Goal: Contribute content

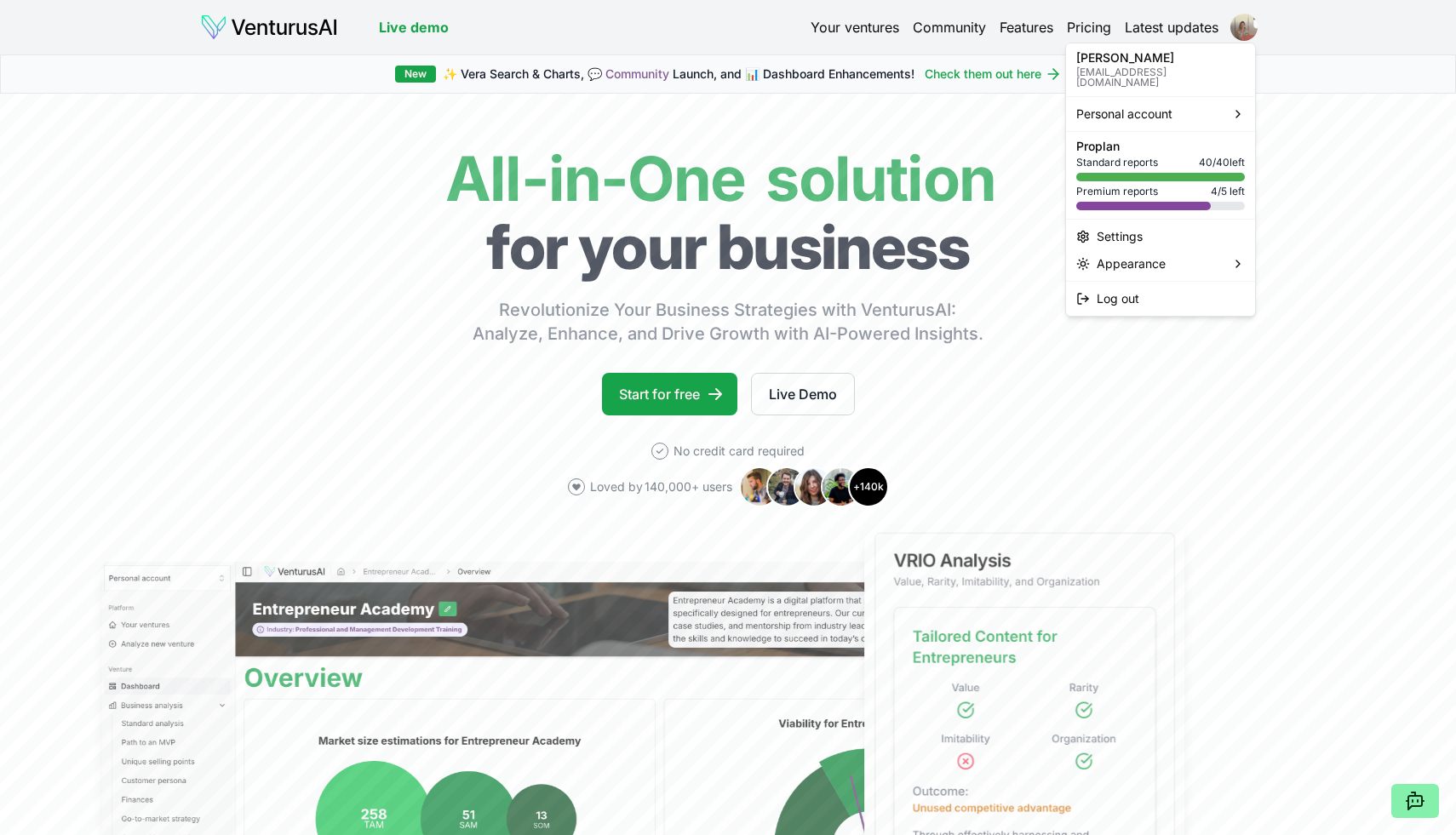
click at [1244, 26] on html "We value your privacy We use cookies to enhance your browsing experience, serve…" at bounding box center [728, 417] width 1456 height 835
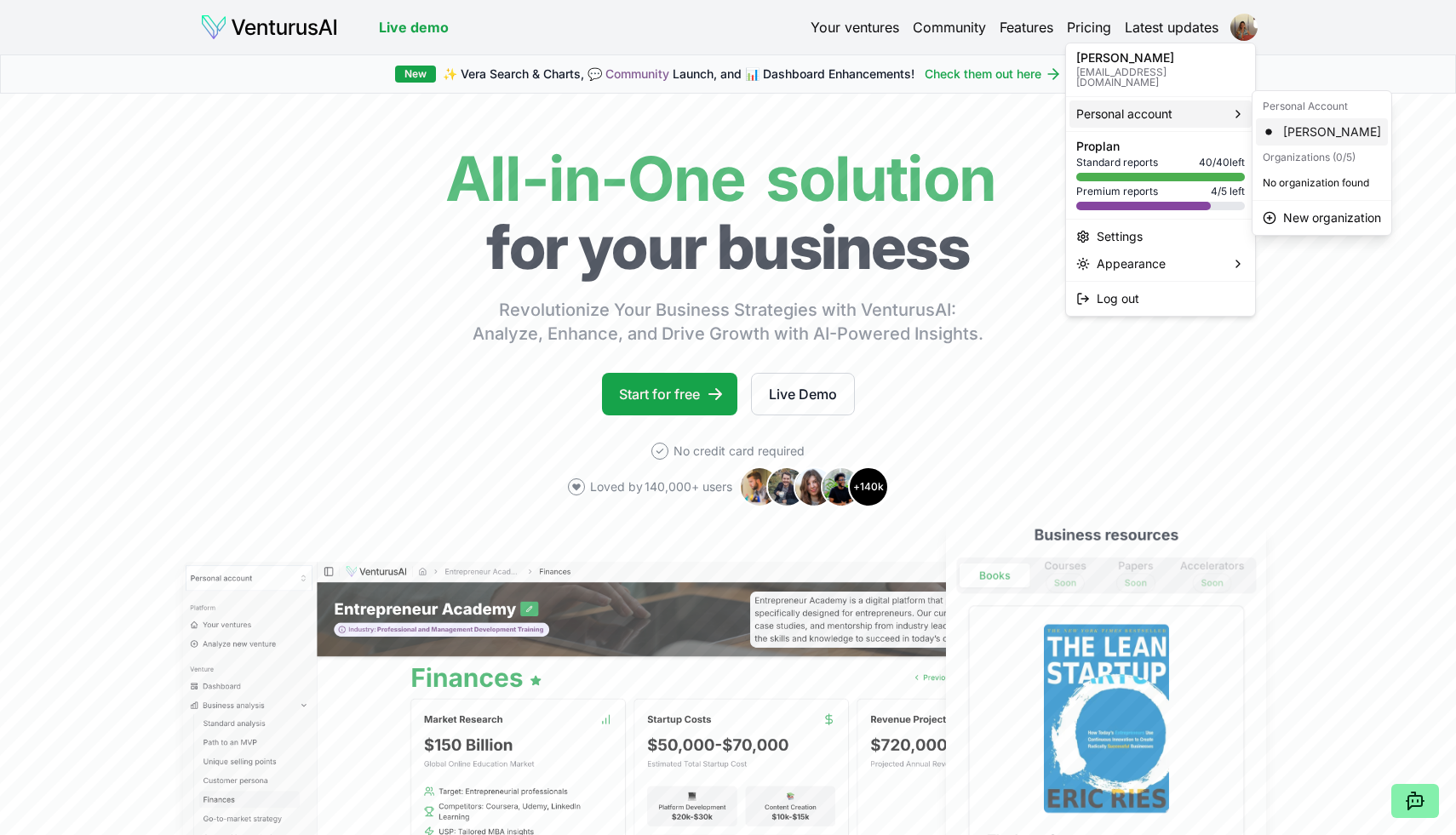
click at [1310, 129] on div "[PERSON_NAME]" at bounding box center [1321, 132] width 132 height 27
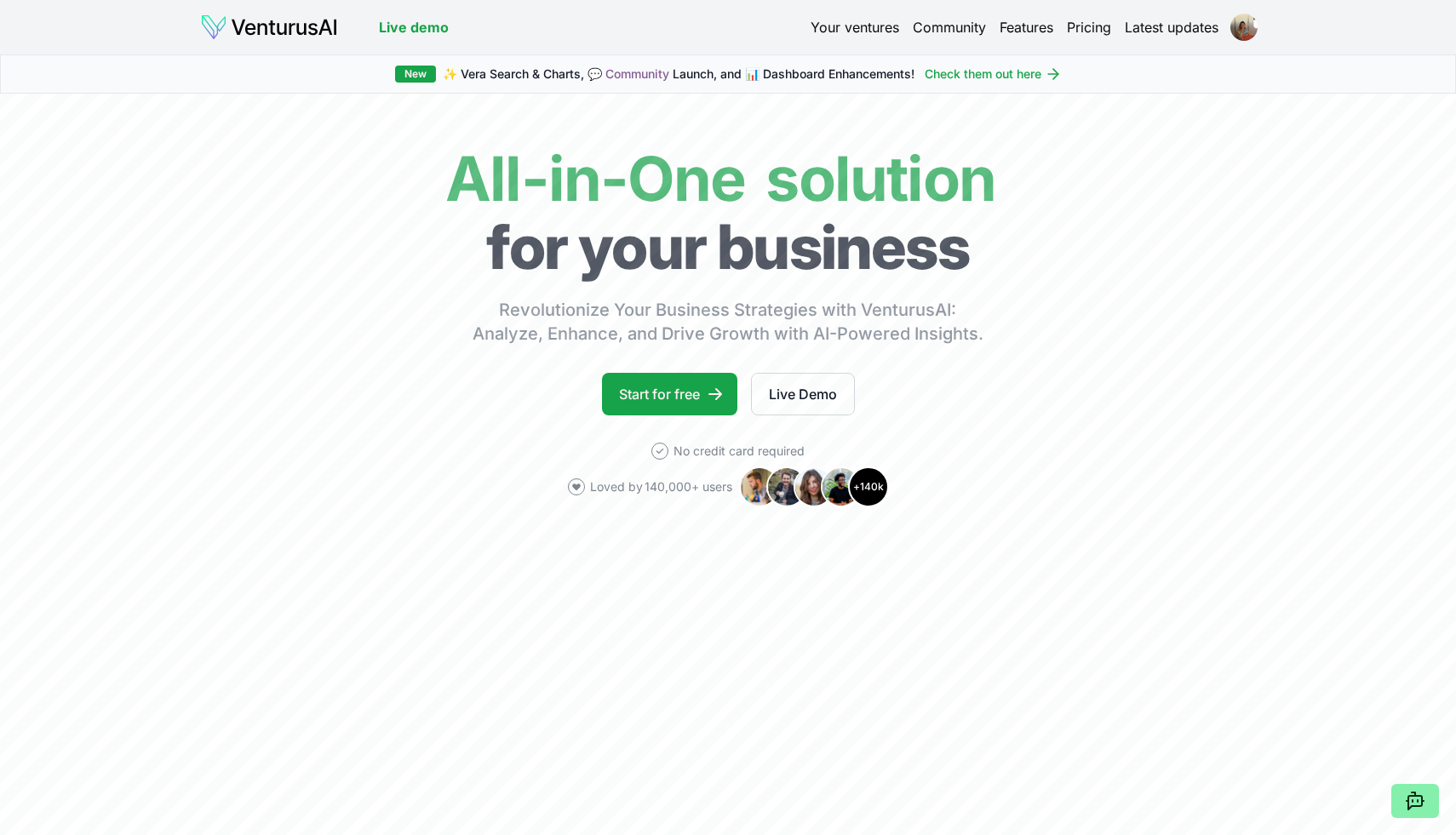
click at [874, 29] on link "Your ventures" at bounding box center [854, 27] width 88 height 21
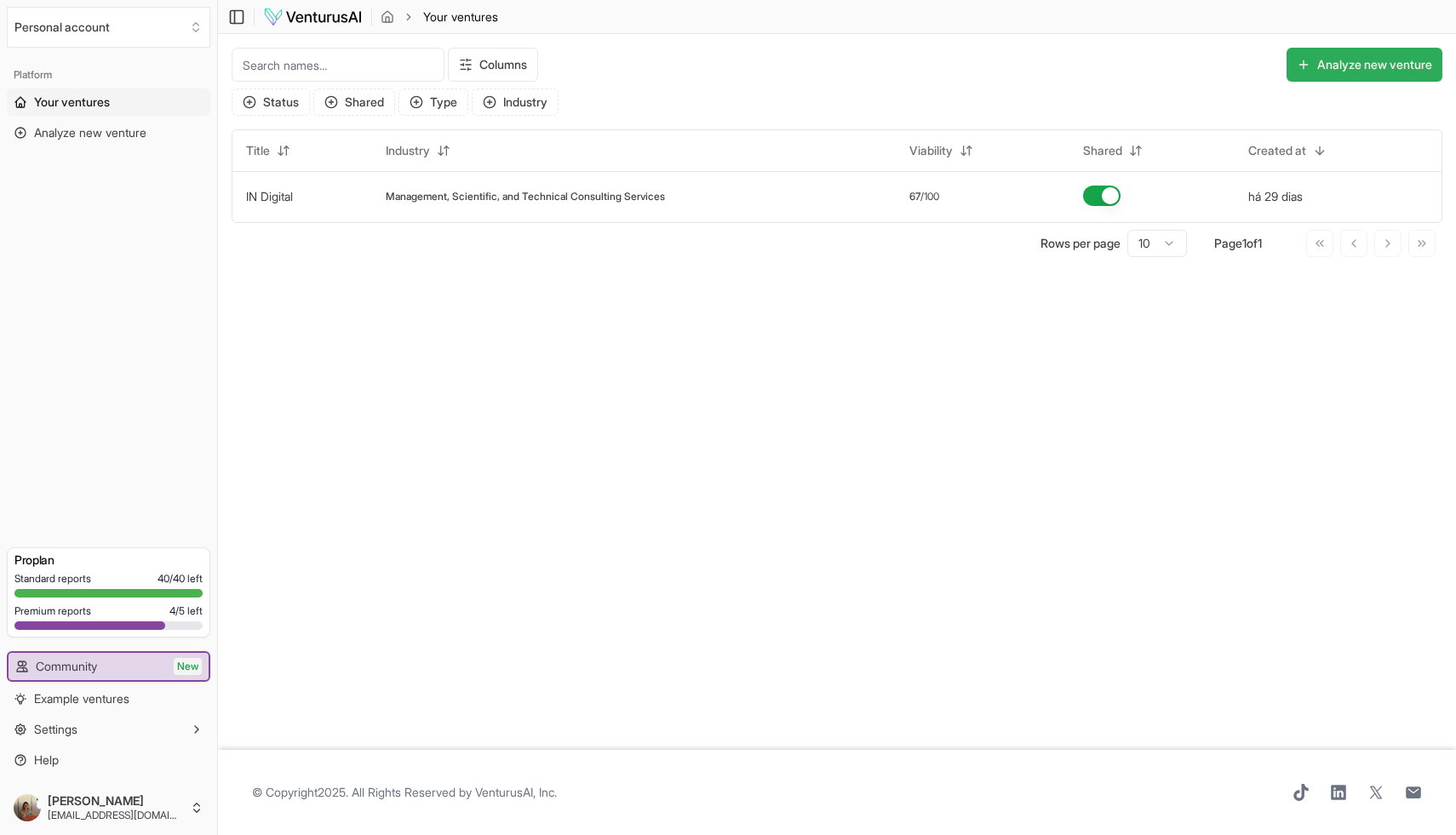
click at [1352, 67] on button "Analyze new venture" at bounding box center [1364, 64] width 155 height 34
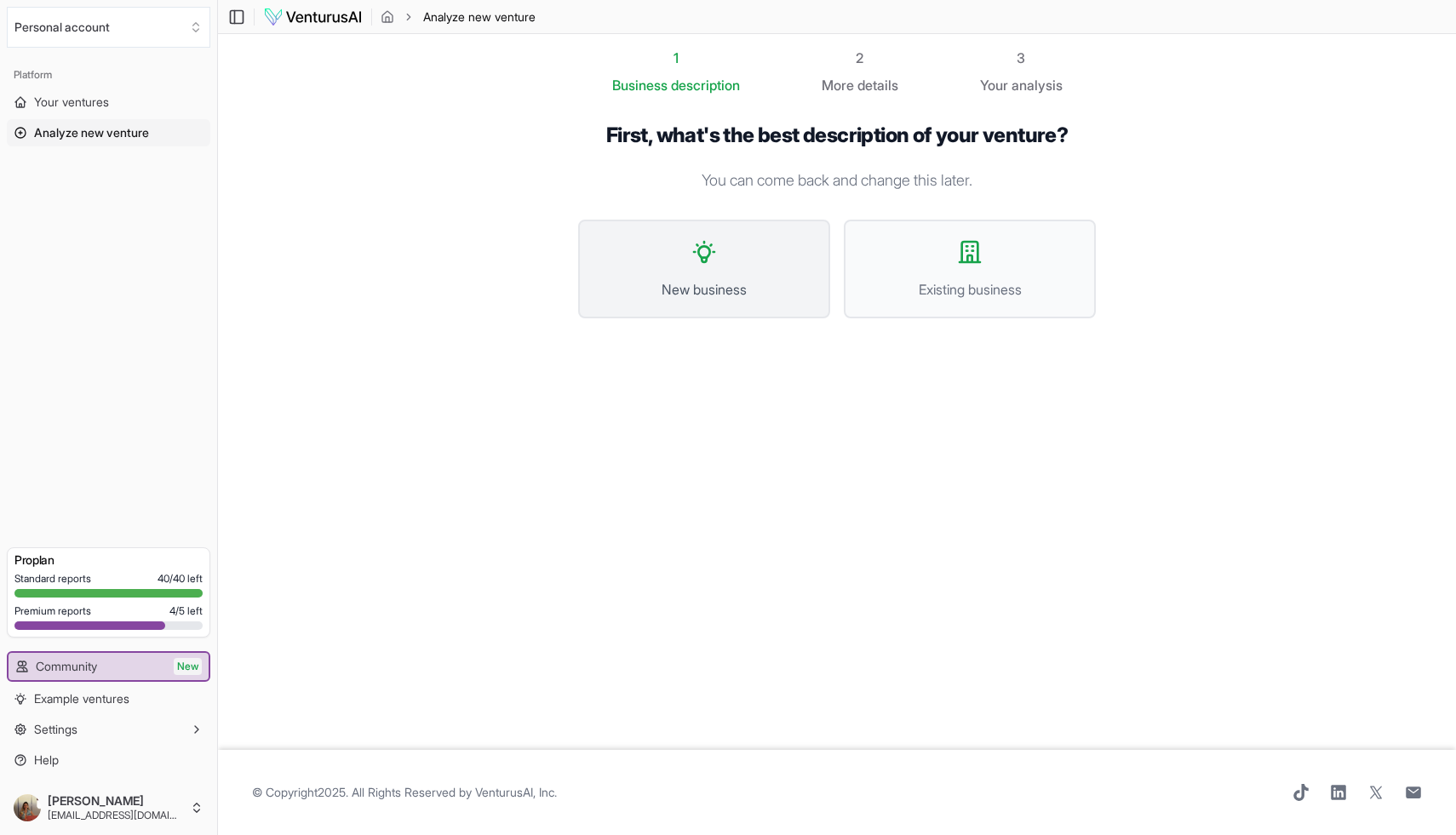
click at [682, 276] on button "New business" at bounding box center [704, 269] width 252 height 99
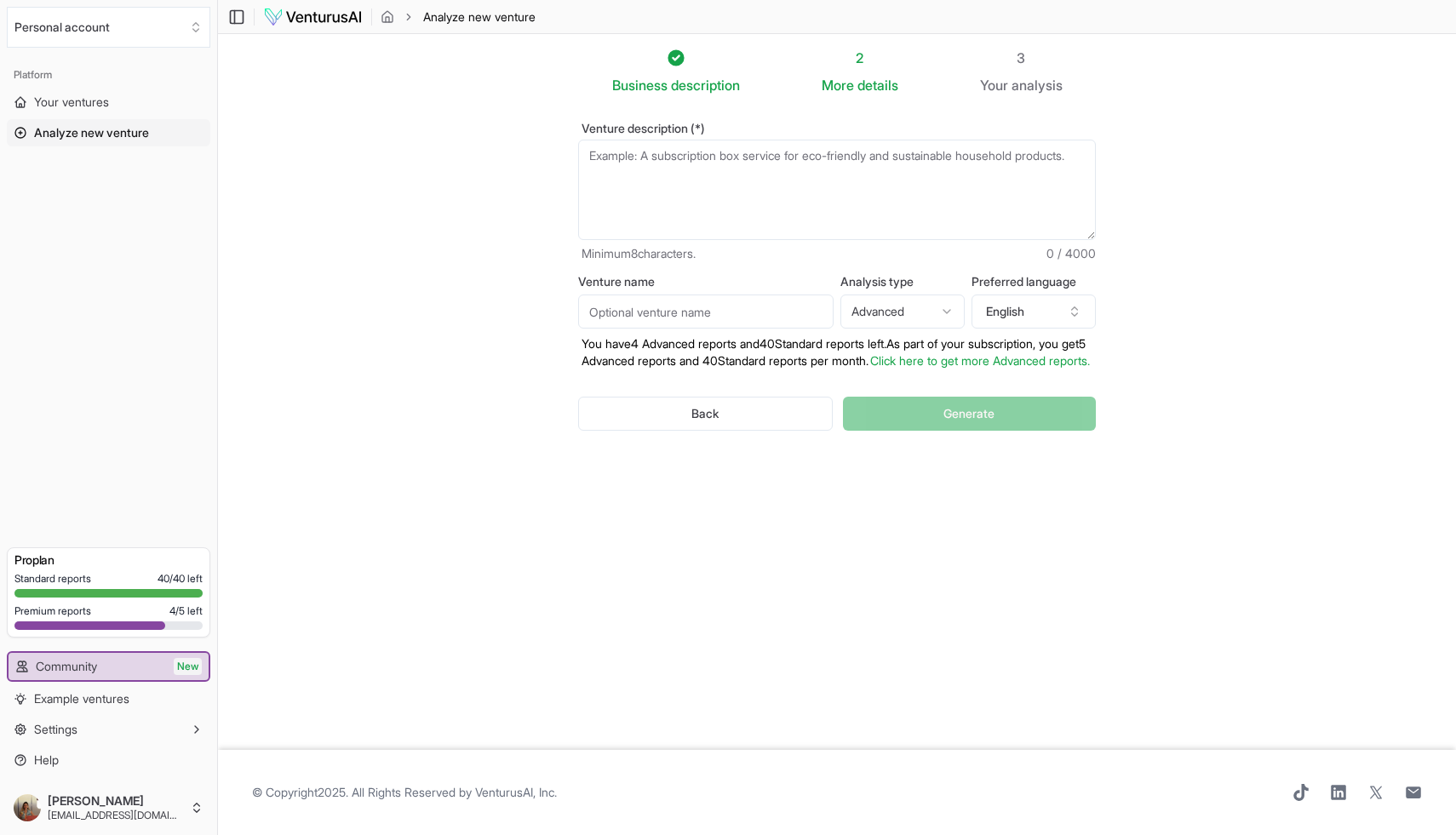
click at [646, 186] on textarea "Venture description (*)" at bounding box center [837, 190] width 518 height 100
paste textarea "LO Ipsumdo: Sitametcon A6E se Doeiusm-te-Incididu Utlabore Etdoloremagna aliqua…"
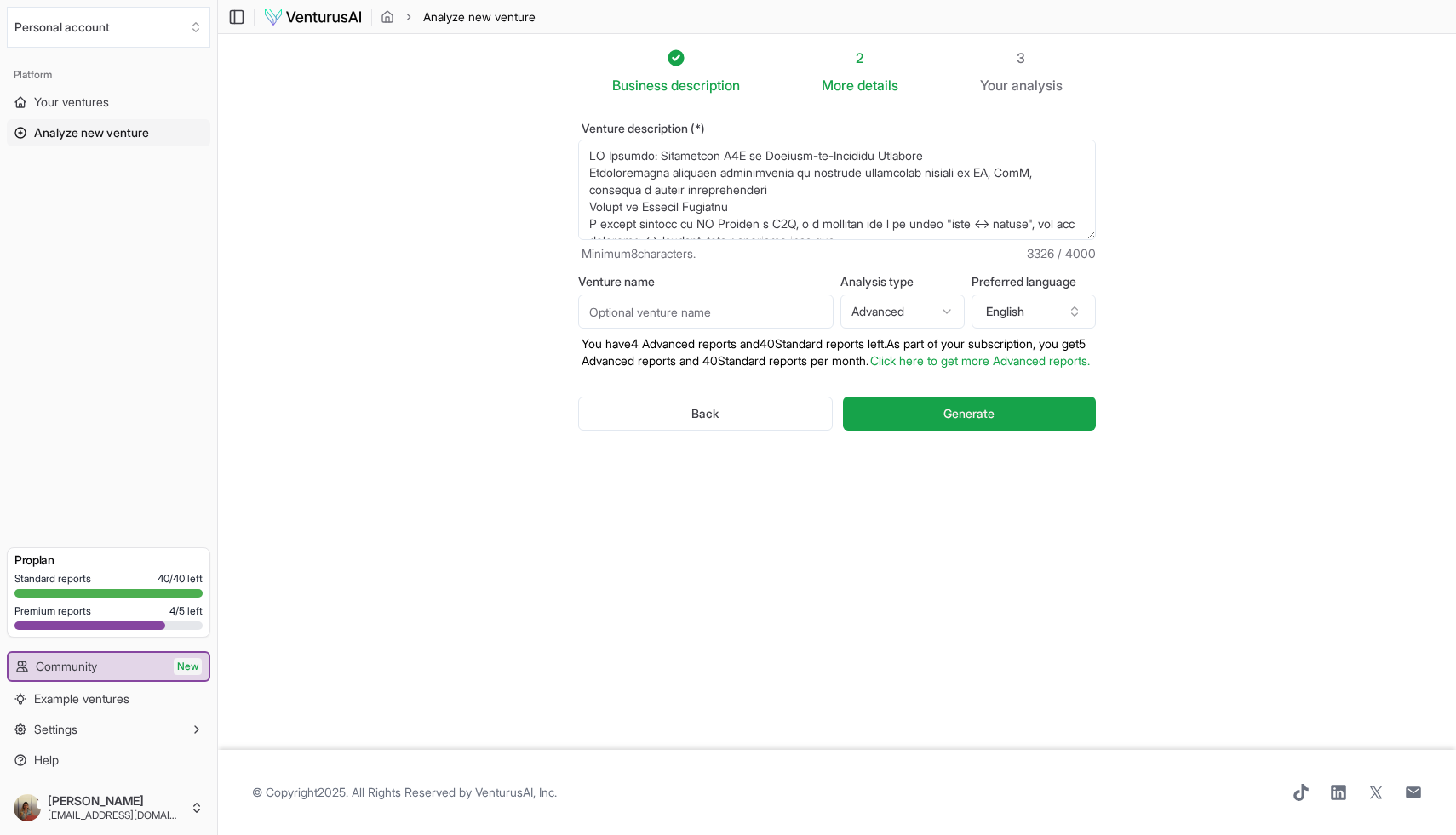
scroll to position [1439, 0]
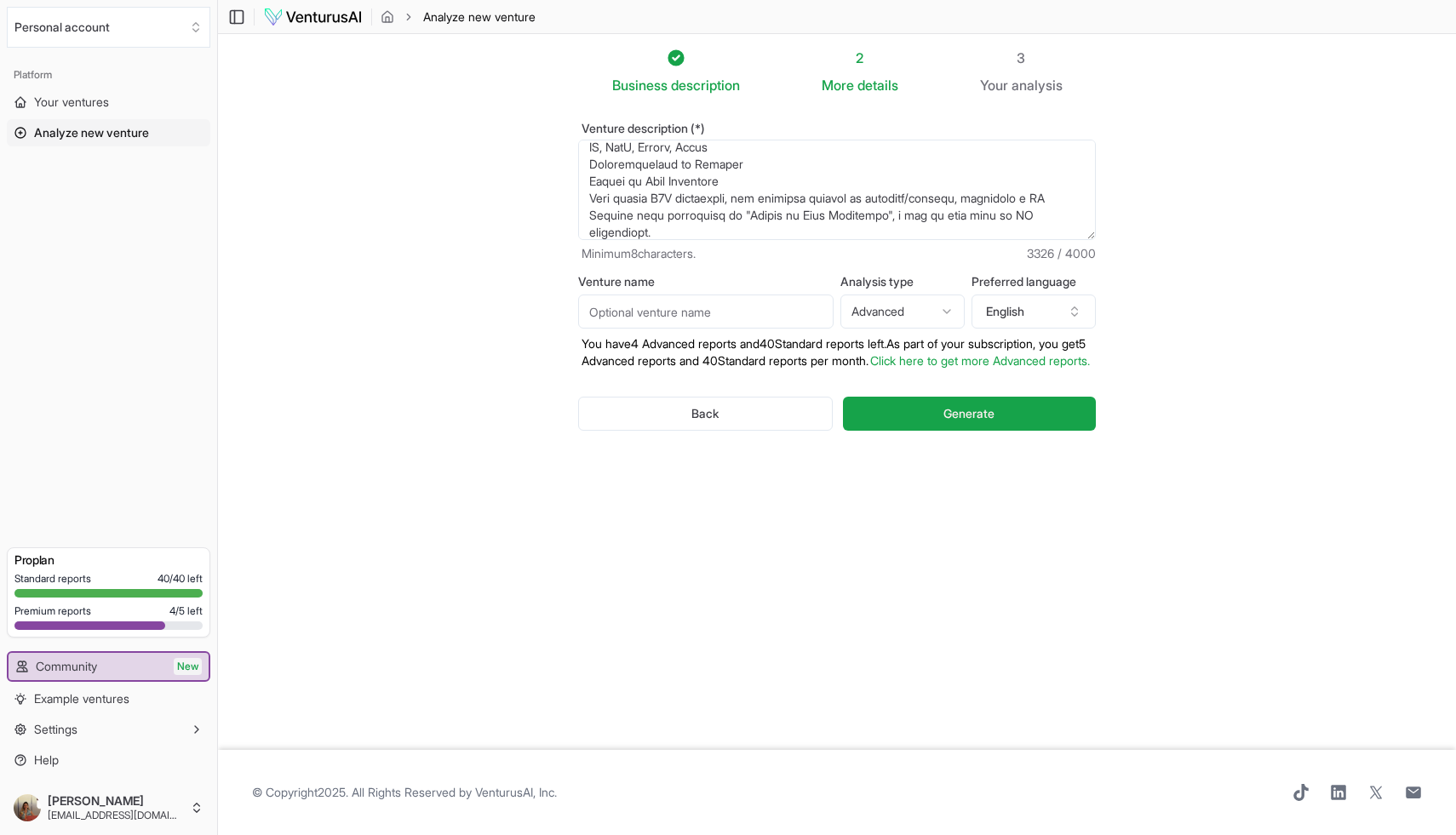
type textarea "LO Ipsumdo: Sitametcon A6E se Doeiusm-te-Incididu Utlabore Etdoloremagna aliqua…"
click at [648, 317] on input "Venture name" at bounding box center [705, 312] width 255 height 34
type input "Marketplace"
click at [1073, 311] on icon "button" at bounding box center [1074, 311] width 13 height 13
type input "portu"
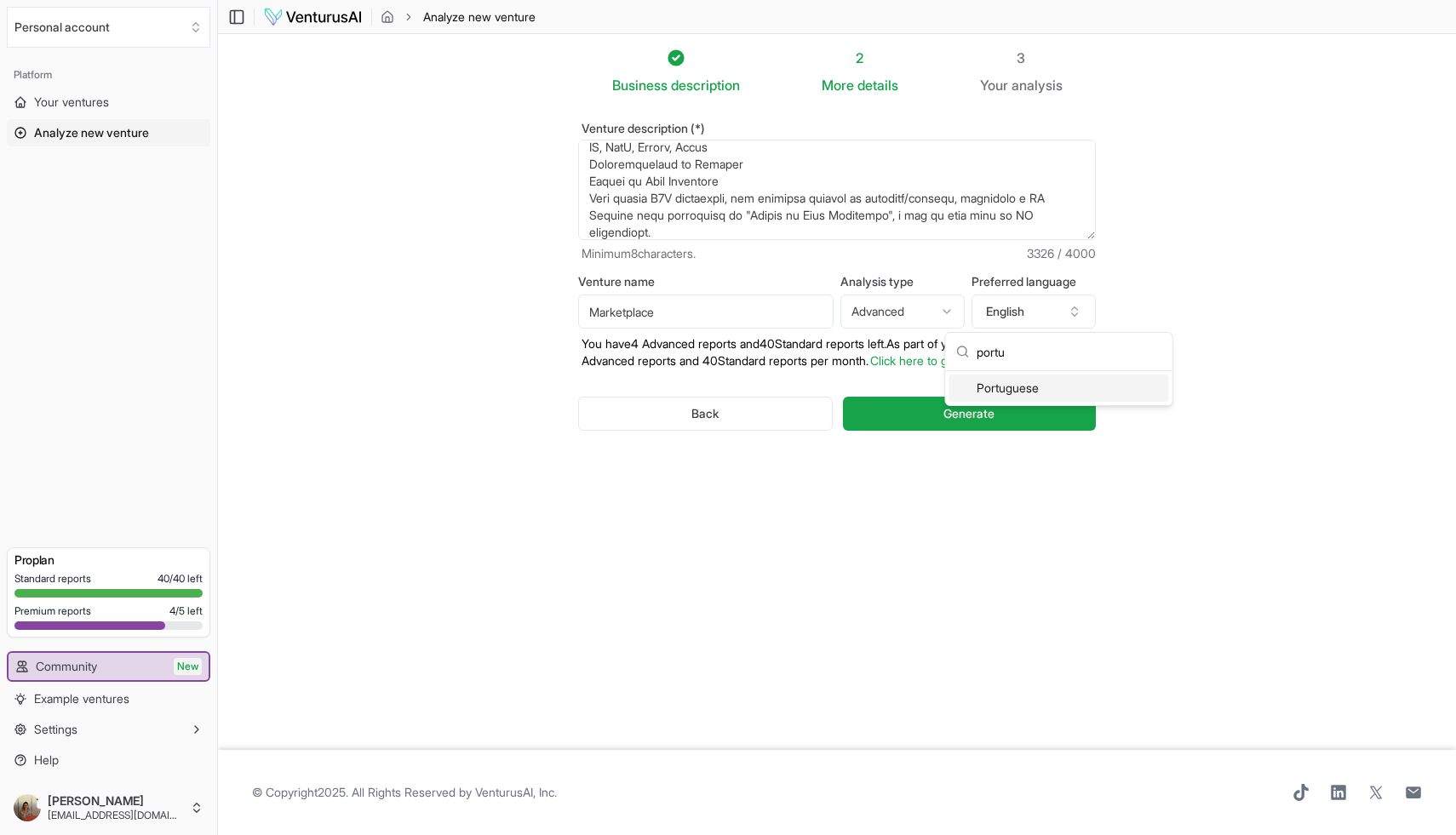
click at [1022, 388] on div "Portuguese" at bounding box center [1059, 388] width 220 height 27
click at [958, 422] on span "Generate" at bounding box center [969, 413] width 51 height 17
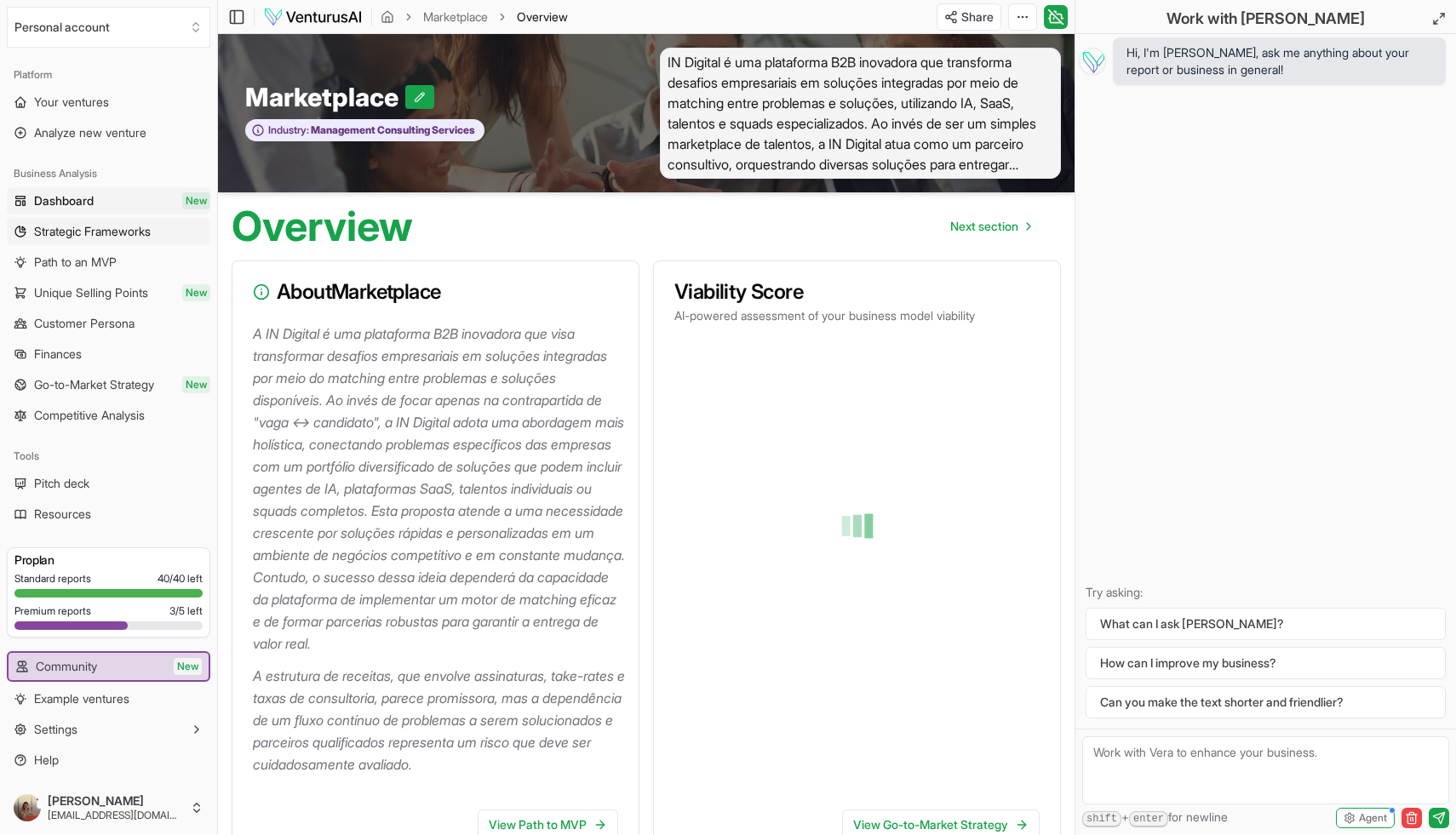
click at [91, 238] on span "Strategic Frameworks" at bounding box center [92, 231] width 117 height 17
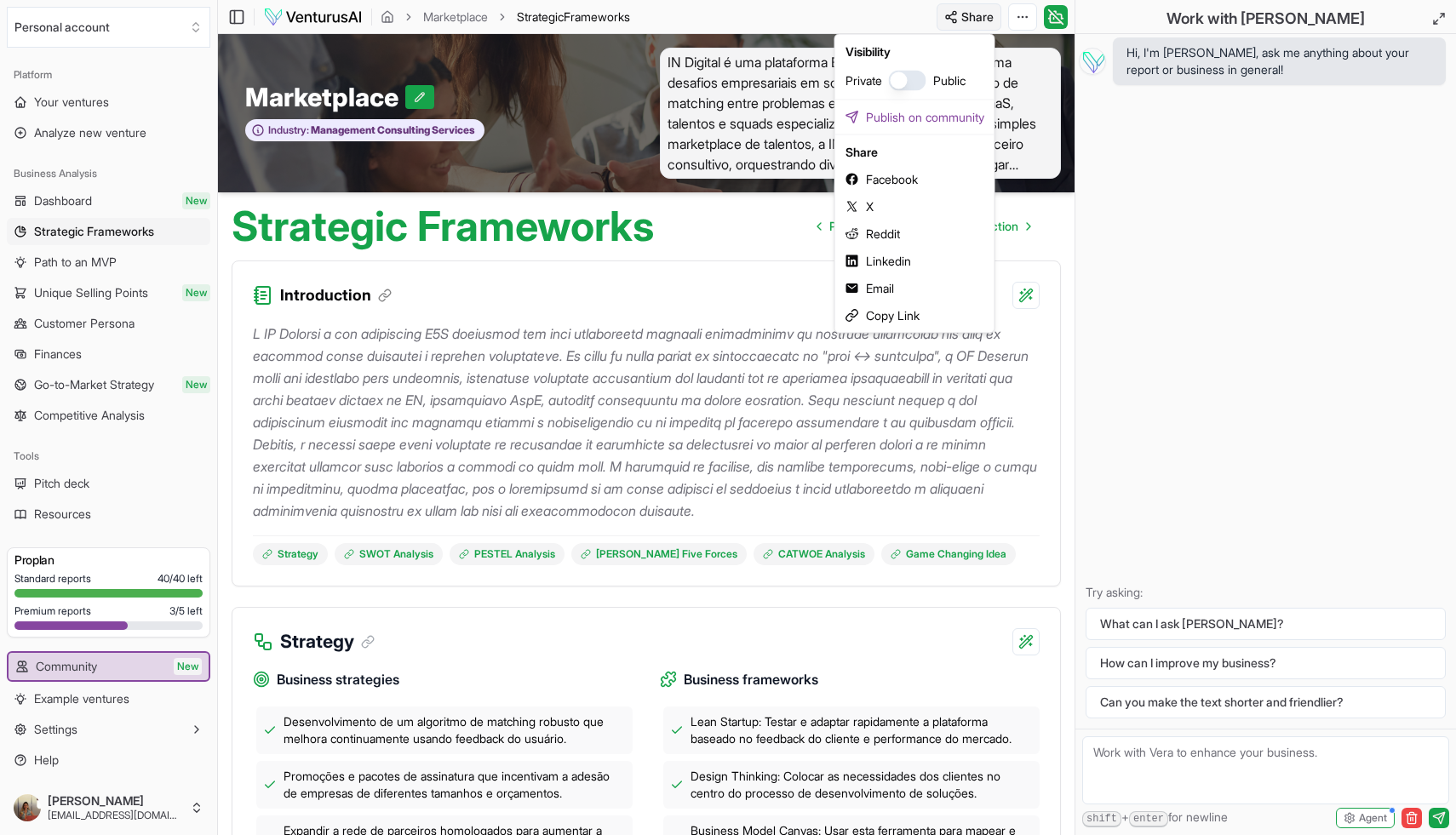
click at [965, 15] on html "We value your privacy We use cookies to enhance your browsing experience, serve…" at bounding box center [728, 417] width 1456 height 835
click at [914, 77] on button "button" at bounding box center [908, 82] width 38 height 21
click at [1023, 18] on html "We value your privacy We use cookies to enhance your browsing experience, serve…" at bounding box center [728, 417] width 1456 height 835
click at [975, 20] on html "We value your privacy We use cookies to enhance your browsing experience, serve…" at bounding box center [728, 417] width 1456 height 835
click at [884, 287] on div "Email" at bounding box center [915, 288] width 153 height 27
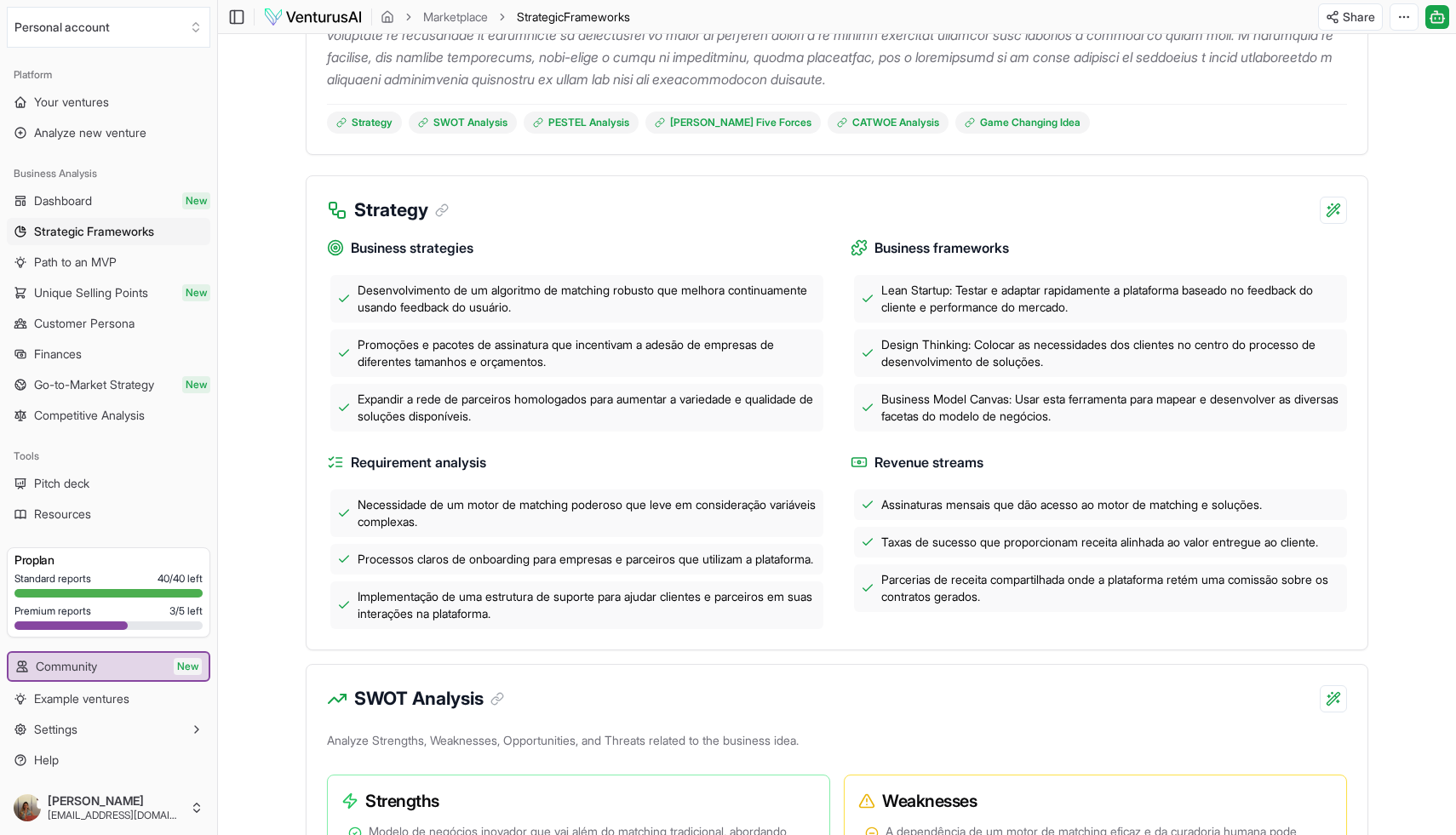
scroll to position [365, 0]
click at [126, 294] on span "Unique Selling Points" at bounding box center [91, 293] width 114 height 17
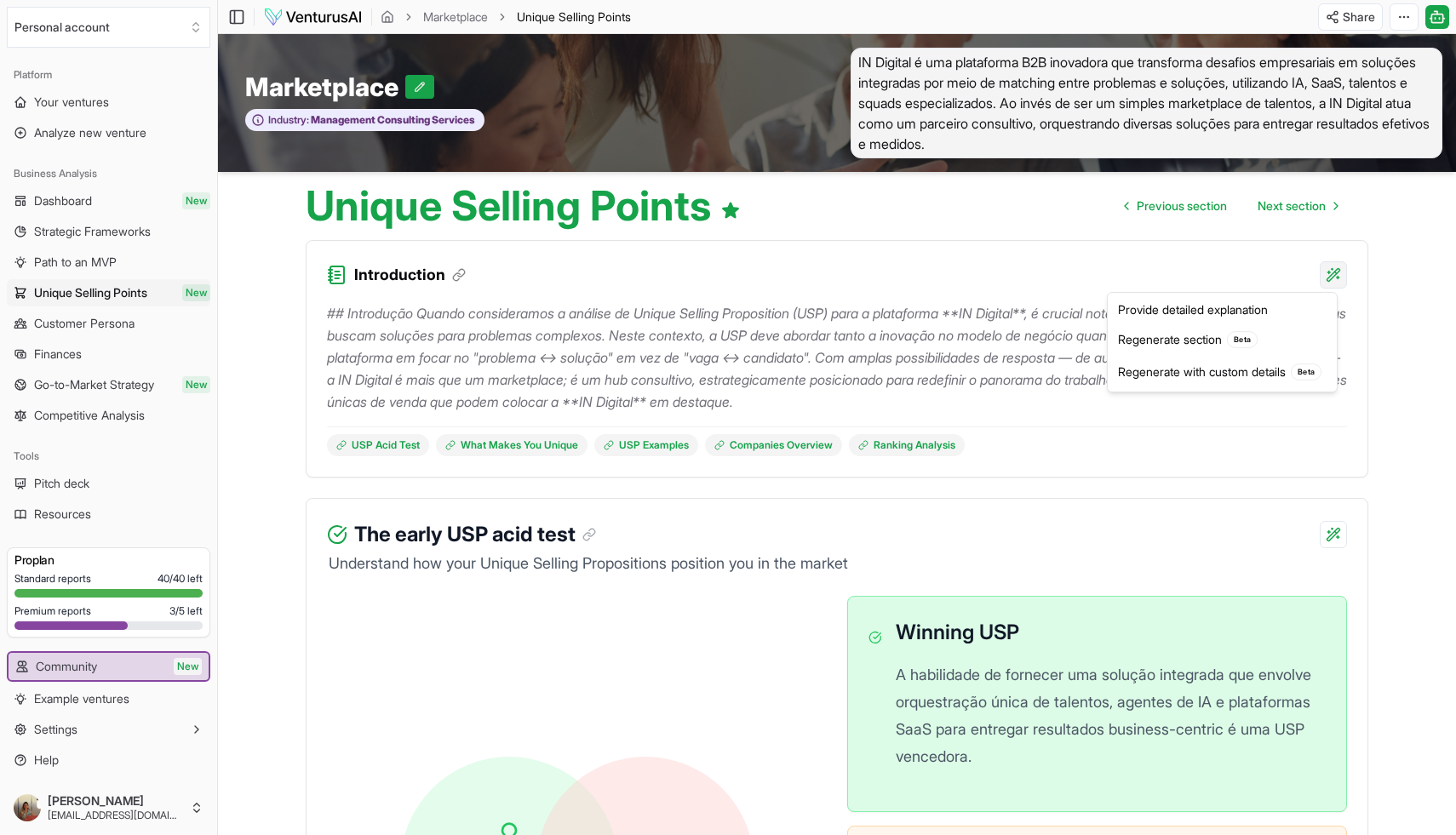
click at [1328, 274] on html "We value your privacy We use cookies to enhance your browsing experience, serve…" at bounding box center [728, 417] width 1456 height 835
click at [1244, 310] on div "Provide detailed explanation" at bounding box center [1222, 310] width 222 height 27
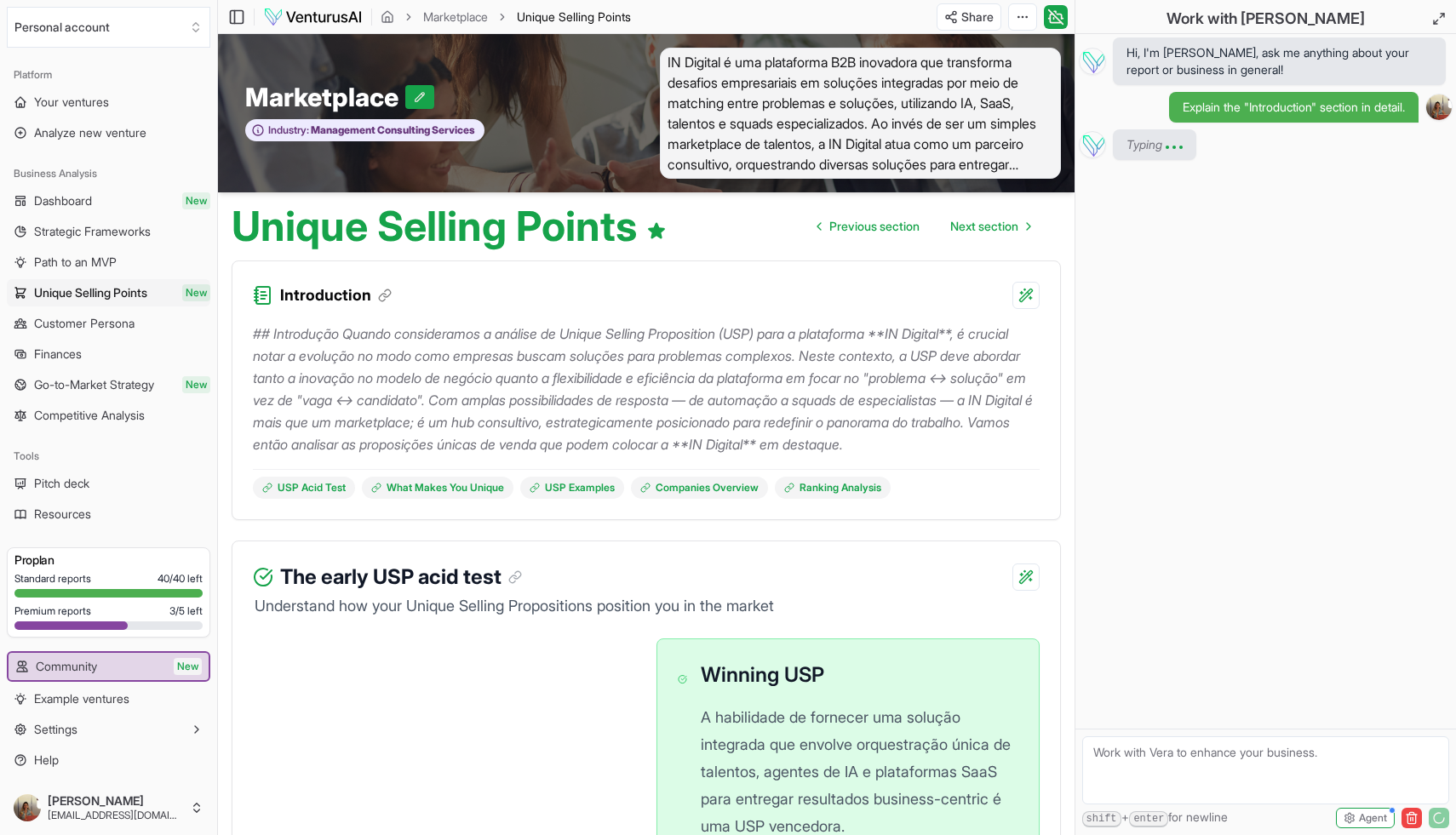
click at [1125, 755] on textarea at bounding box center [1265, 771] width 367 height 68
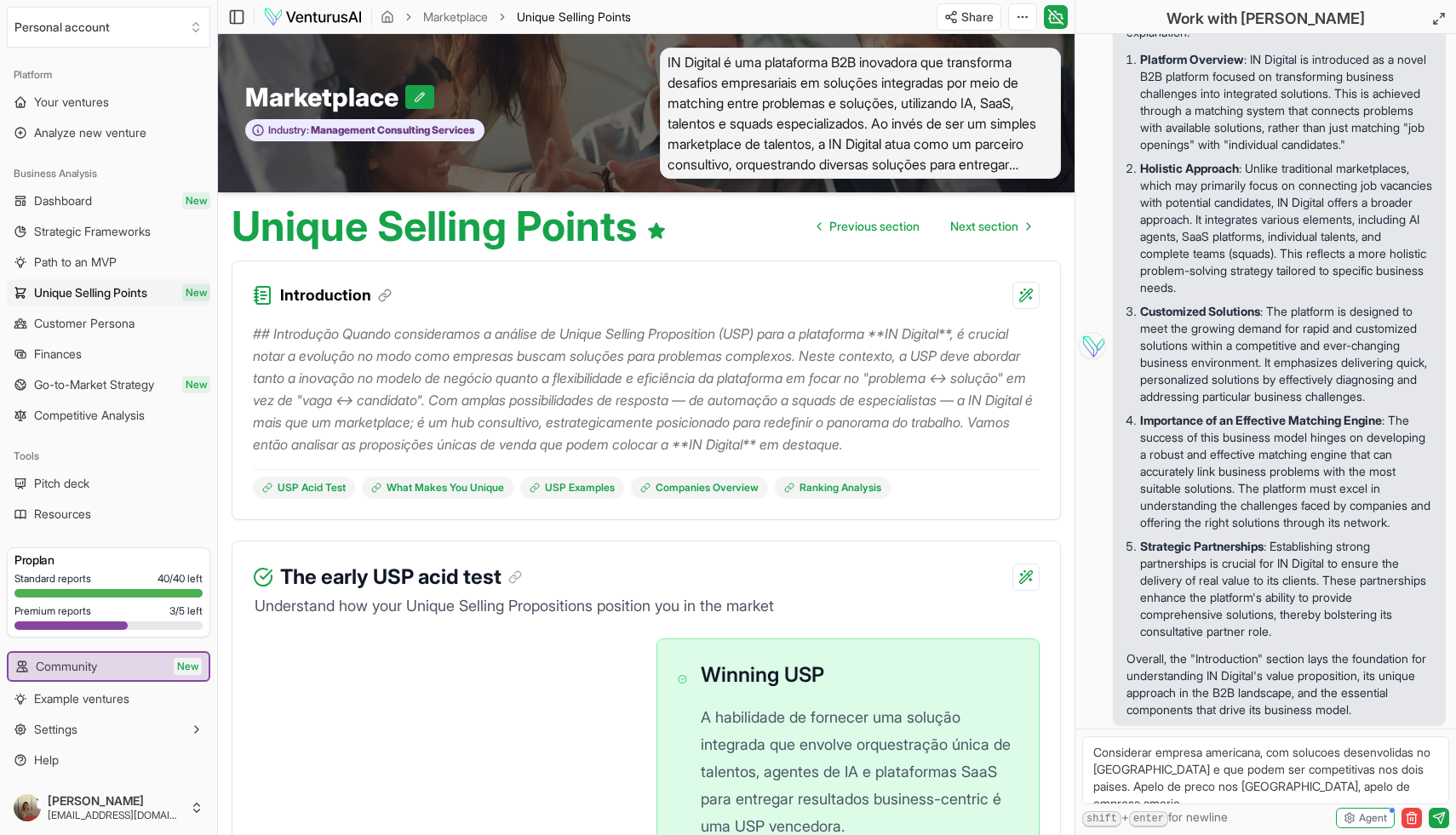
scroll to position [7, 0]
type textarea "Considerar empresa americana, com solucoes desenvolidas no [GEOGRAPHIC_DATA] e …"
click at [1440, 821] on icon "submit" at bounding box center [1438, 818] width 13 height 13
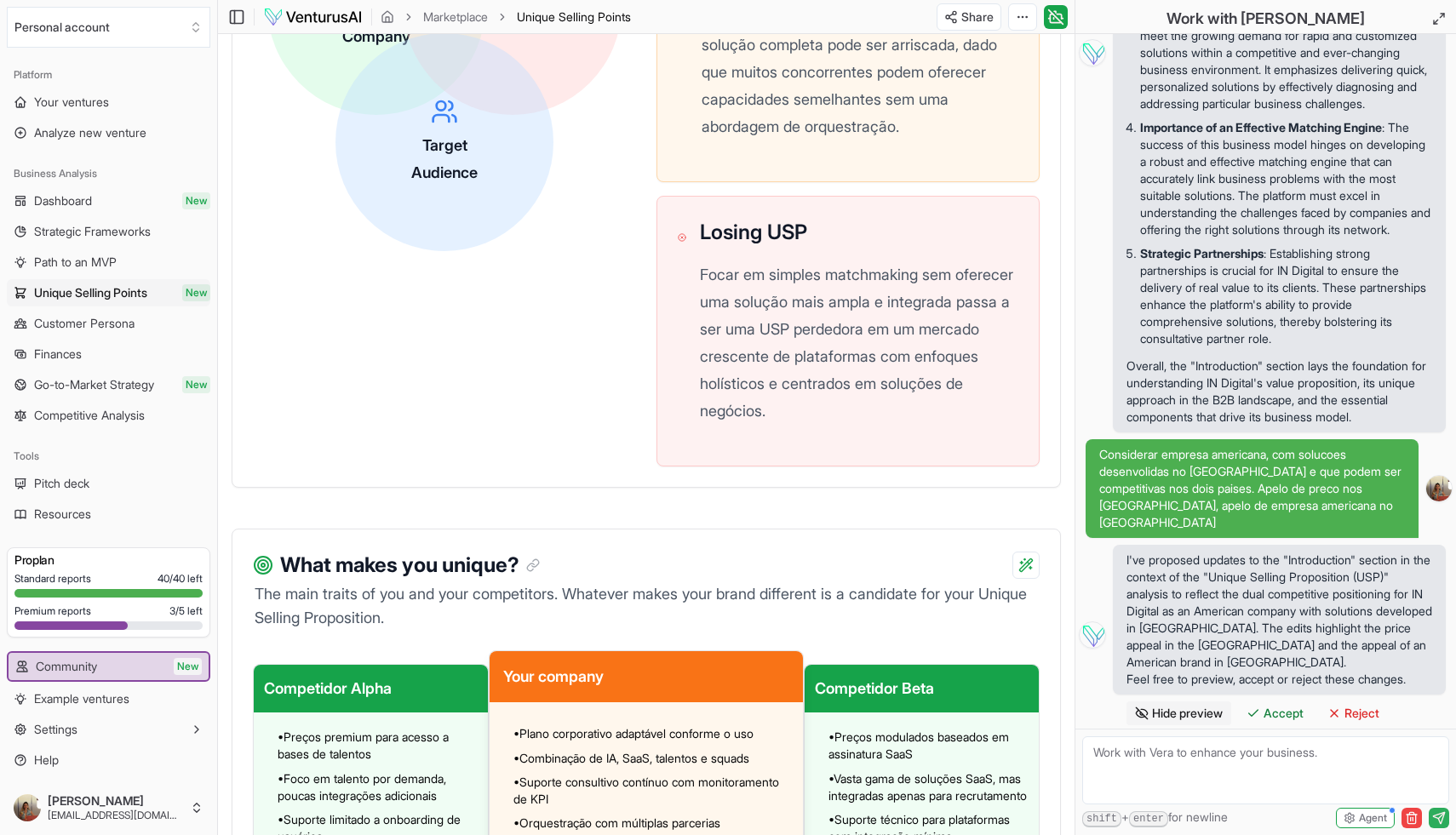
scroll to position [958, 0]
